Goal: Navigation & Orientation: Go to known website

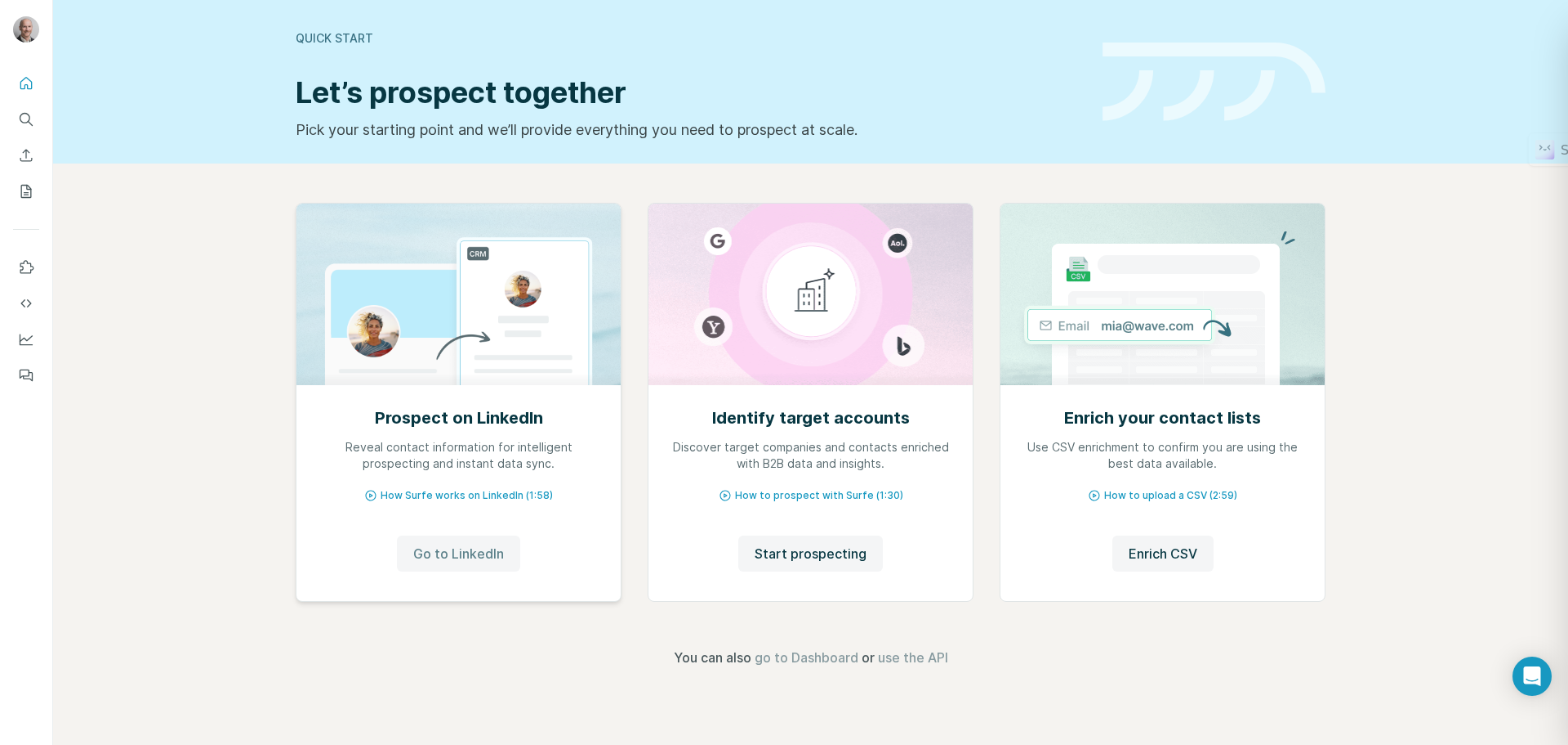
click at [451, 552] on span "Go to LinkedIn" at bounding box center [458, 553] width 91 height 20
